Goal: Task Accomplishment & Management: Understand process/instructions

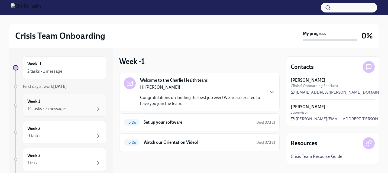
click at [55, 106] on div "14 tasks • 2 messages" at bounding box center [46, 109] width 39 height 6
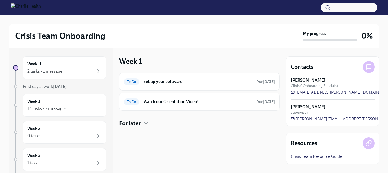
click at [140, 123] on h4 "For later" at bounding box center [129, 123] width 21 height 8
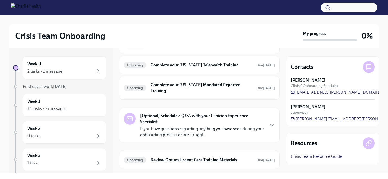
scroll to position [315, 0]
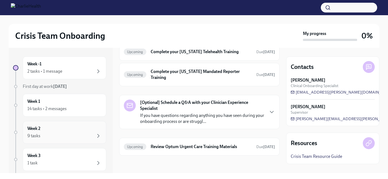
click at [78, 131] on div "Week 2 9 tasks" at bounding box center [64, 132] width 74 height 14
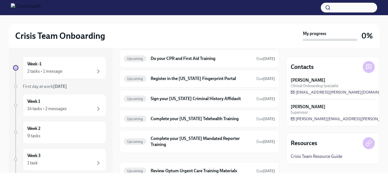
scroll to position [107, 0]
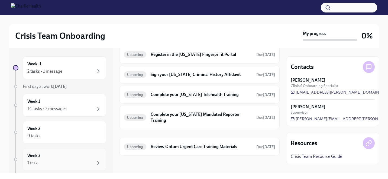
click at [60, 161] on div "1 task" at bounding box center [64, 163] width 74 height 7
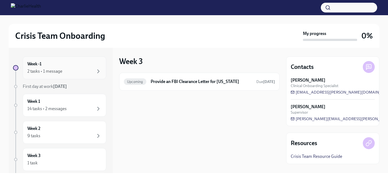
click at [66, 74] on div "2 tasks • 1 message" at bounding box center [64, 71] width 74 height 7
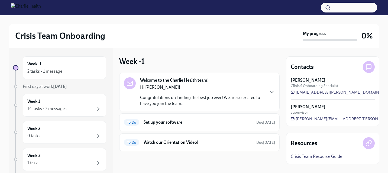
click at [218, 96] on p "Congratulations on landing the best job ever! We are so excited to have you joi…" at bounding box center [202, 101] width 124 height 12
click at [195, 121] on h6 "Set up your software" at bounding box center [198, 122] width 108 height 6
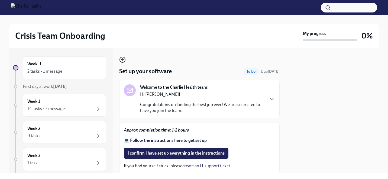
click at [122, 61] on icon "button" at bounding box center [121, 60] width 1 height 2
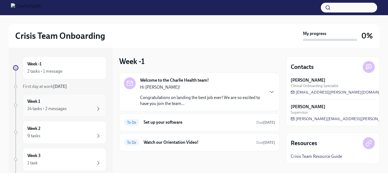
click at [70, 107] on div "14 tasks • 2 messages" at bounding box center [64, 108] width 74 height 7
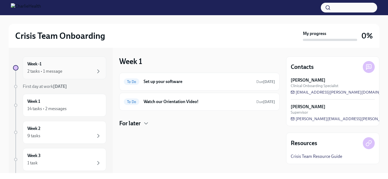
click at [76, 74] on div "2 tasks • 1 message" at bounding box center [64, 71] width 74 height 7
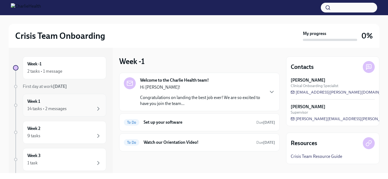
click at [69, 103] on div "Week 1 14 tasks • 2 messages" at bounding box center [64, 105] width 74 height 14
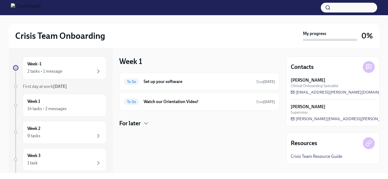
click at [133, 125] on h4 "For later" at bounding box center [129, 123] width 21 height 8
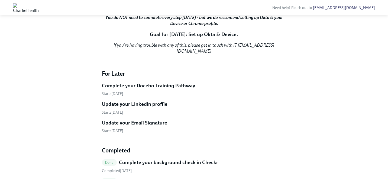
scroll to position [128, 0]
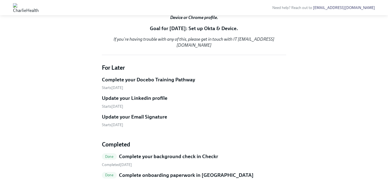
click at [139, 8] on link "Click here" at bounding box center [143, 5] width 18 height 5
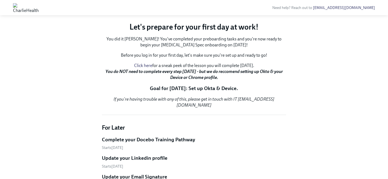
scroll to position [0, 0]
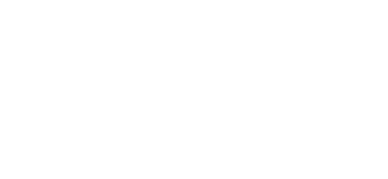
click at [134, 72] on div at bounding box center [194, 89] width 388 height 179
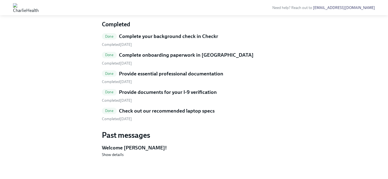
scroll to position [254, 0]
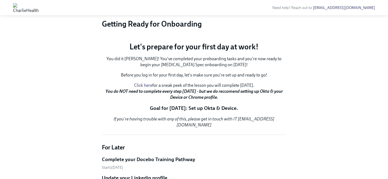
scroll to position [108, 0]
